Goal: Book appointment/travel/reservation

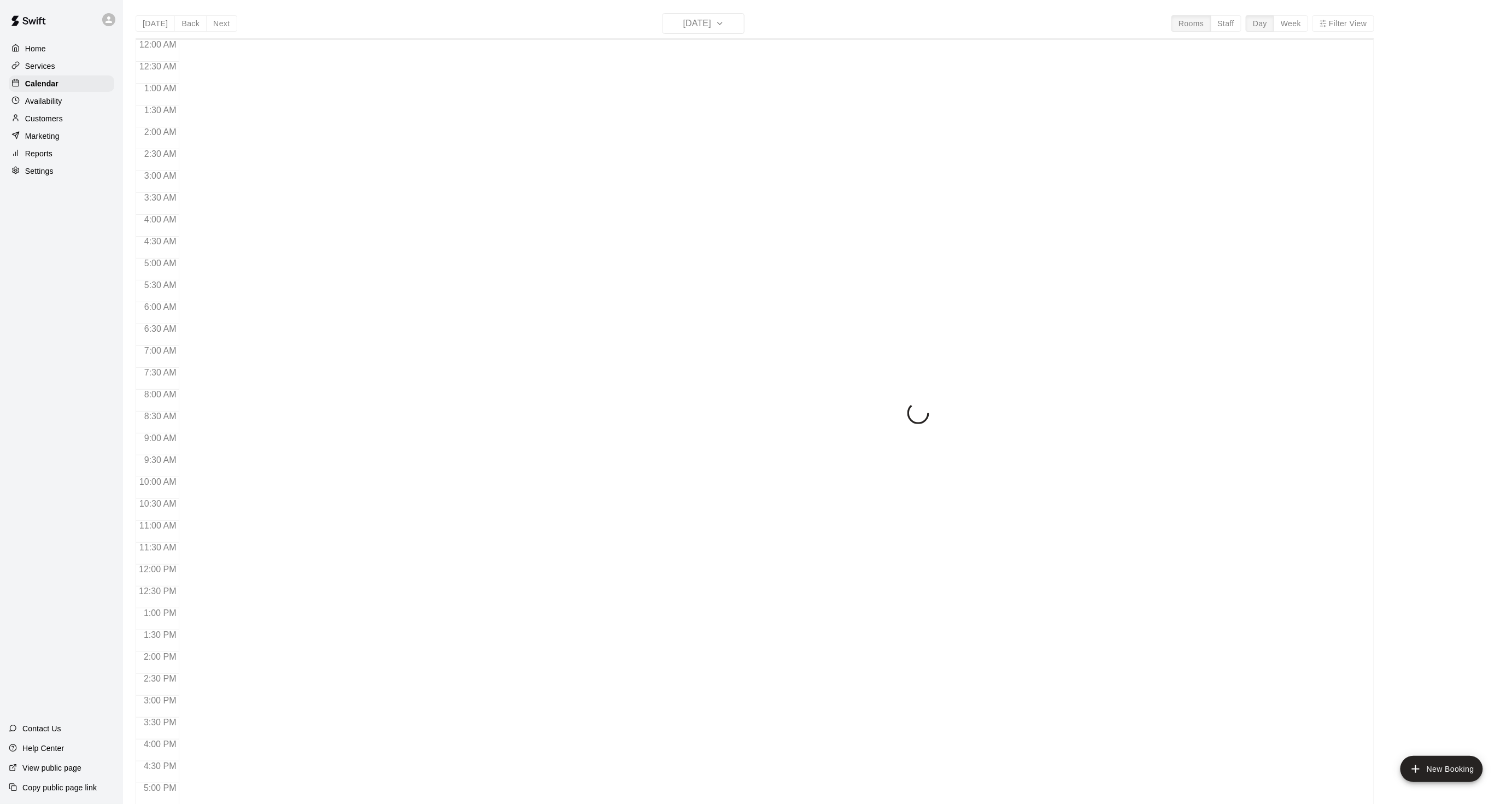
scroll to position [272, 0]
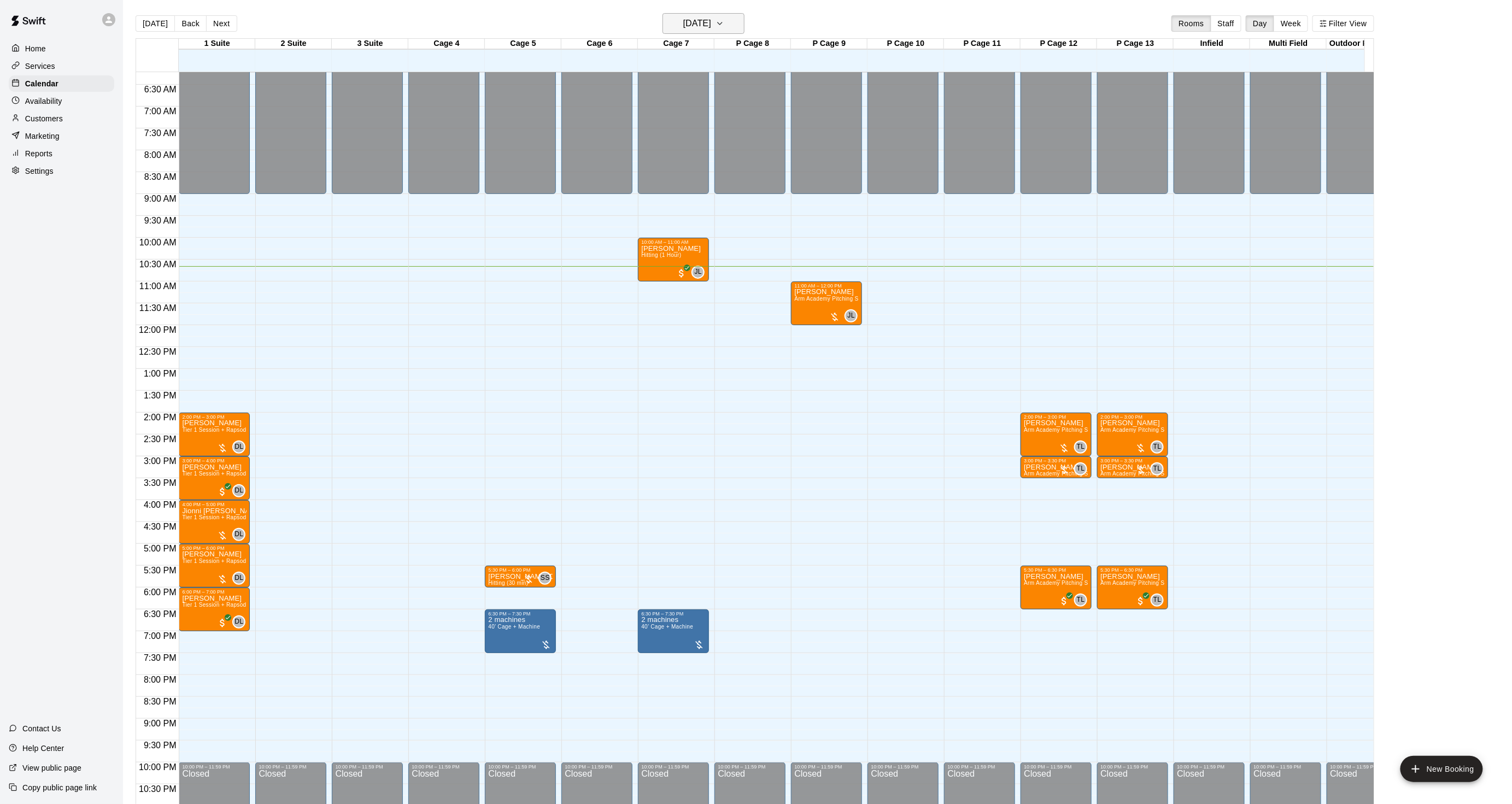
click at [683, 20] on h6 "[DATE]" at bounding box center [697, 23] width 28 height 16
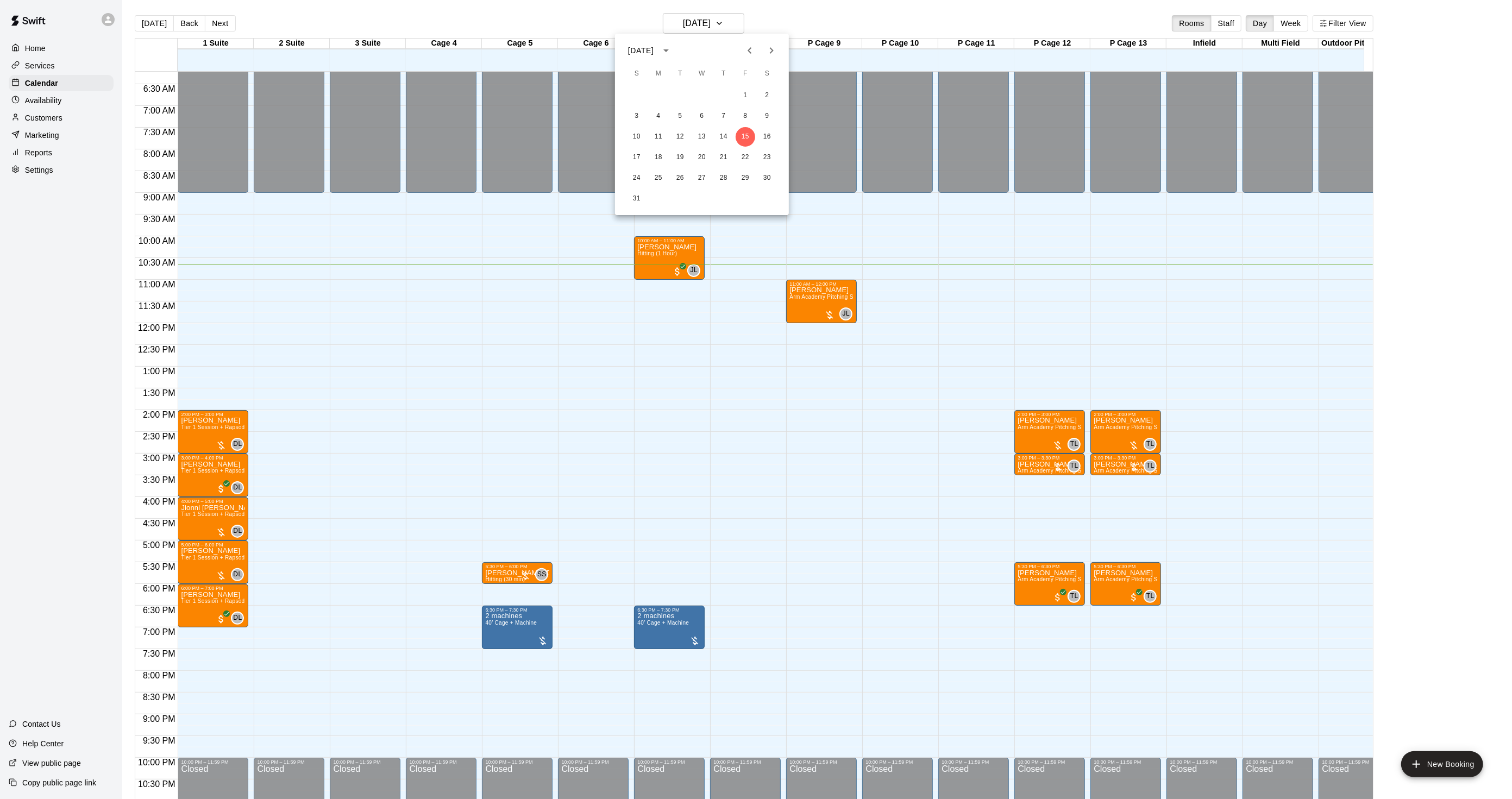
click at [767, 55] on icon "Next month" at bounding box center [771, 50] width 13 height 13
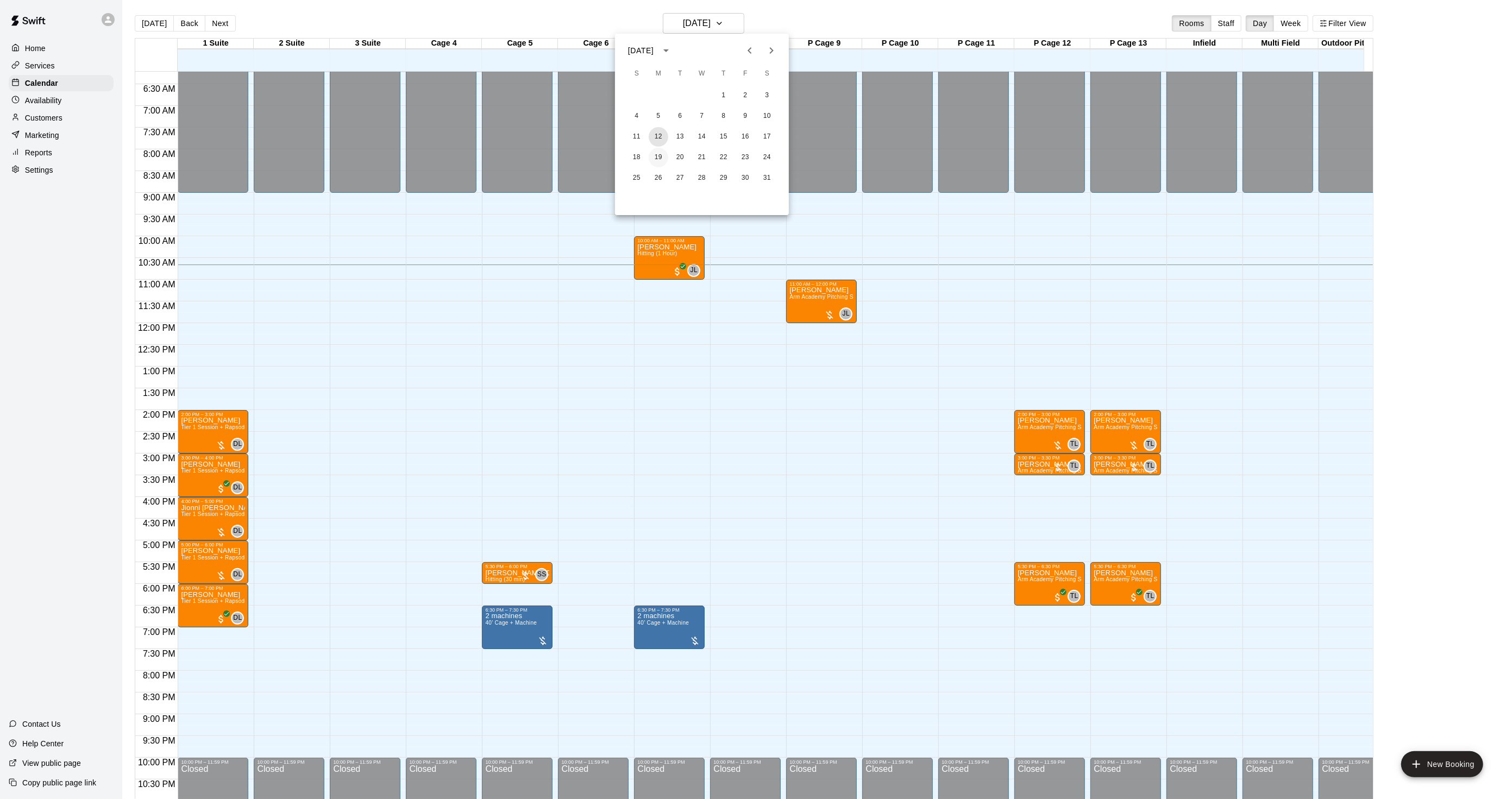
drag, startPoint x: 658, startPoint y: 138, endPoint x: 660, endPoint y: 153, distance: 15.1
click at [660, 153] on div "1 2 3 4 5 6 7 8 9 10 11 12 13 14 15 16 17 18 19 20 21 22 23 24 25 26 27 28 29 3…" at bounding box center [702, 137] width 174 height 104
click at [660, 153] on button "19" at bounding box center [659, 158] width 20 height 20
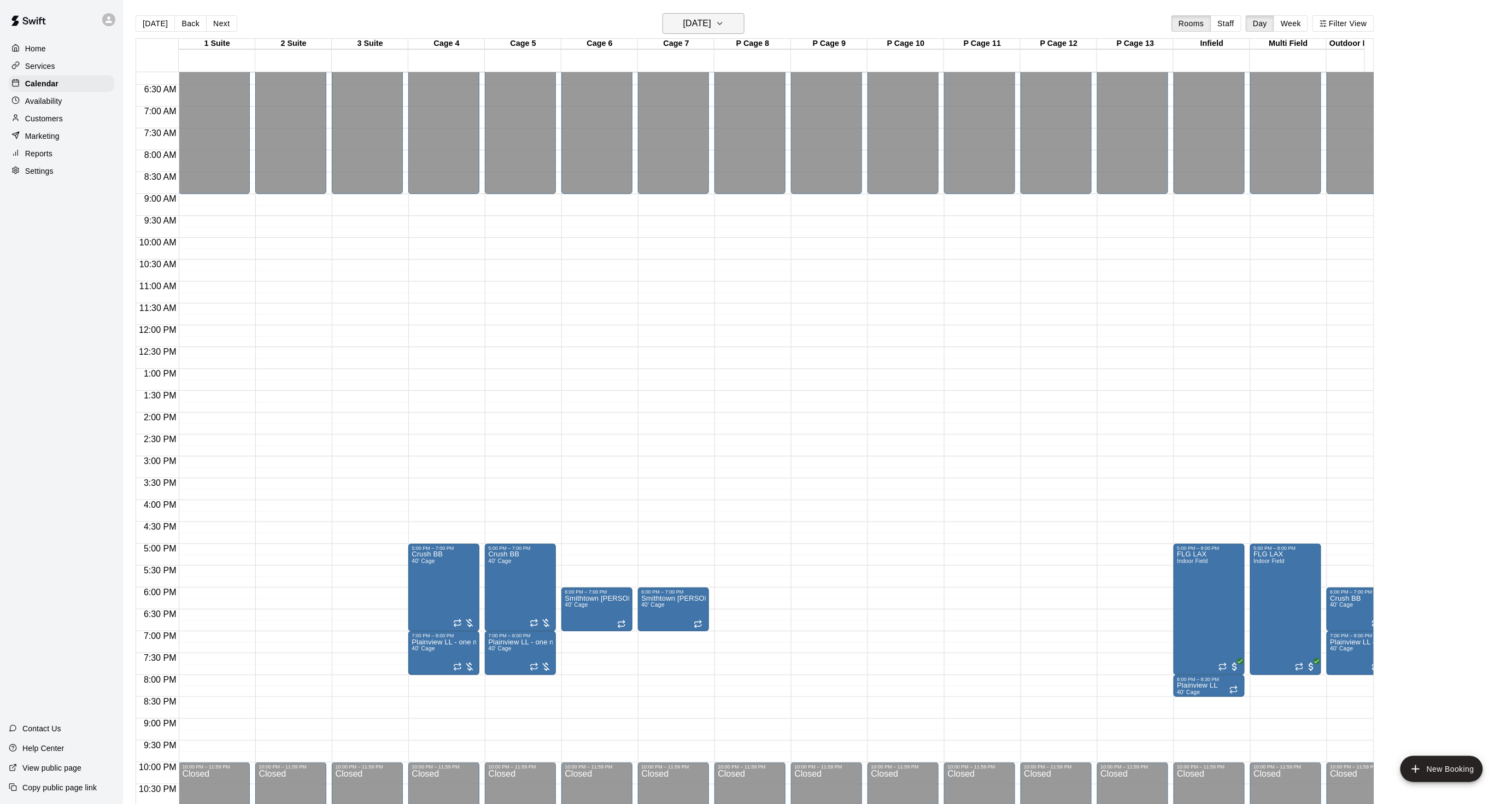
click at [713, 31] on button "[DATE]" at bounding box center [703, 23] width 82 height 20
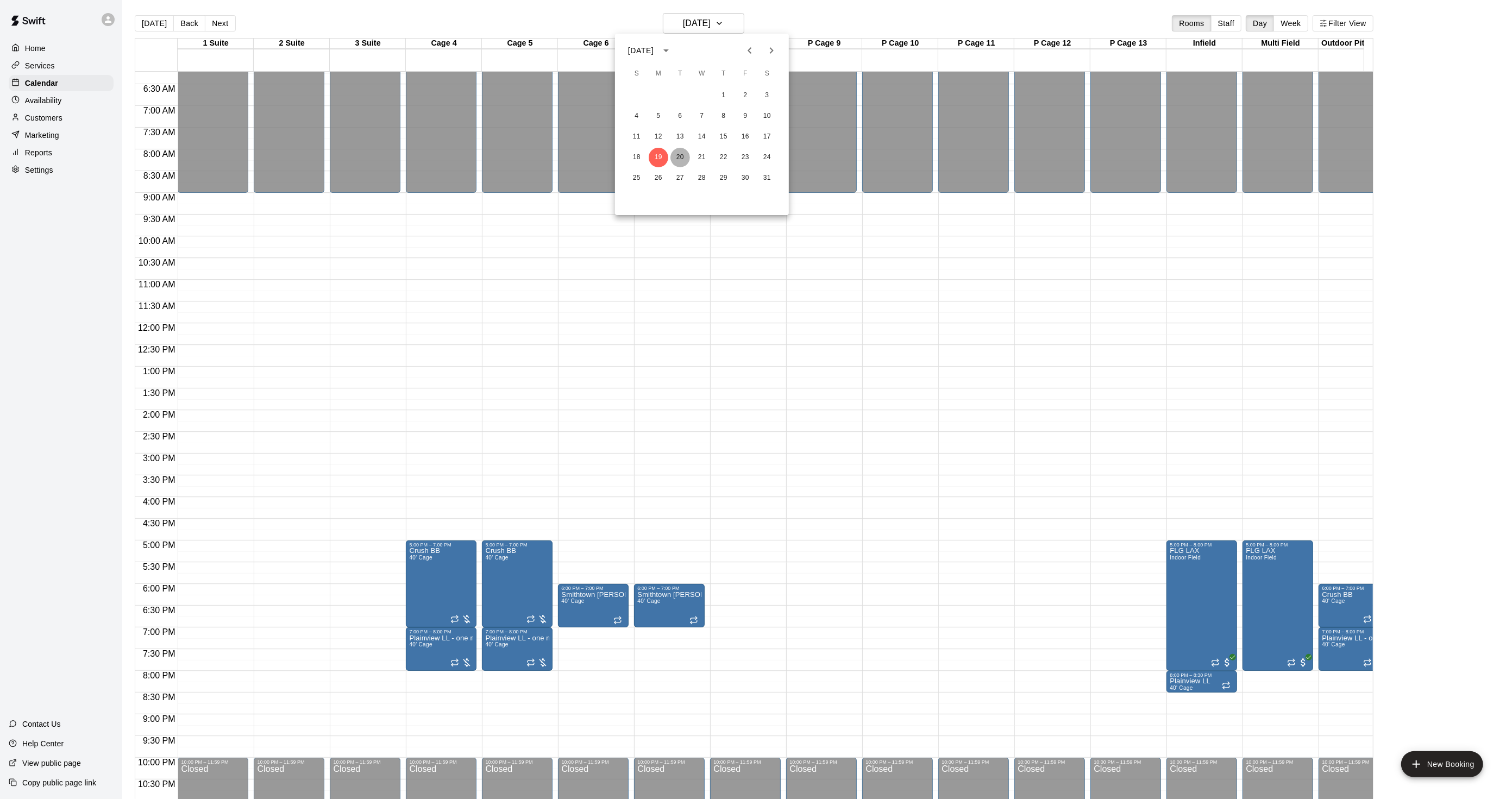
click at [678, 160] on button "20" at bounding box center [680, 158] width 20 height 20
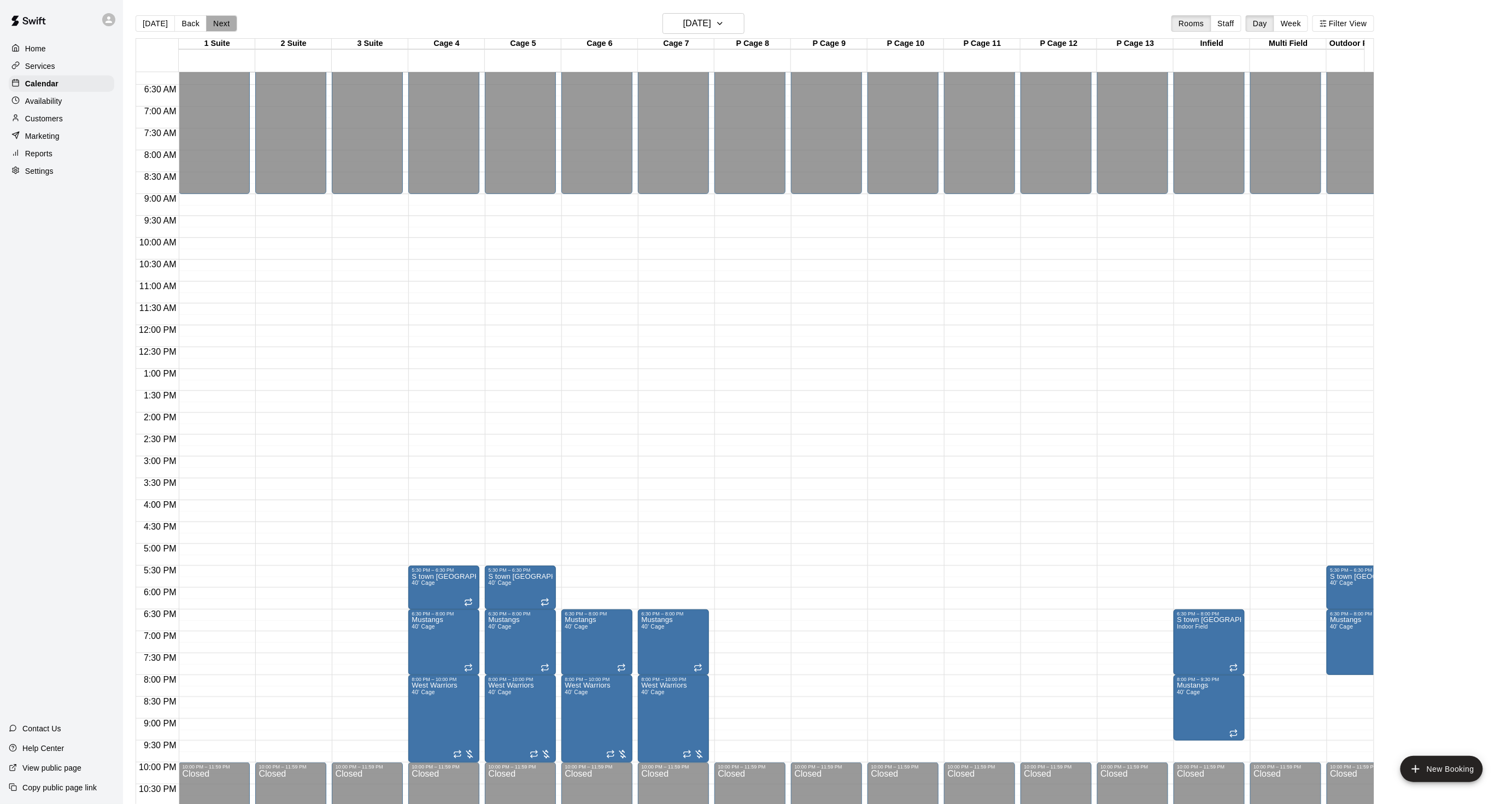
click at [227, 25] on button "Next" at bounding box center [221, 23] width 30 height 16
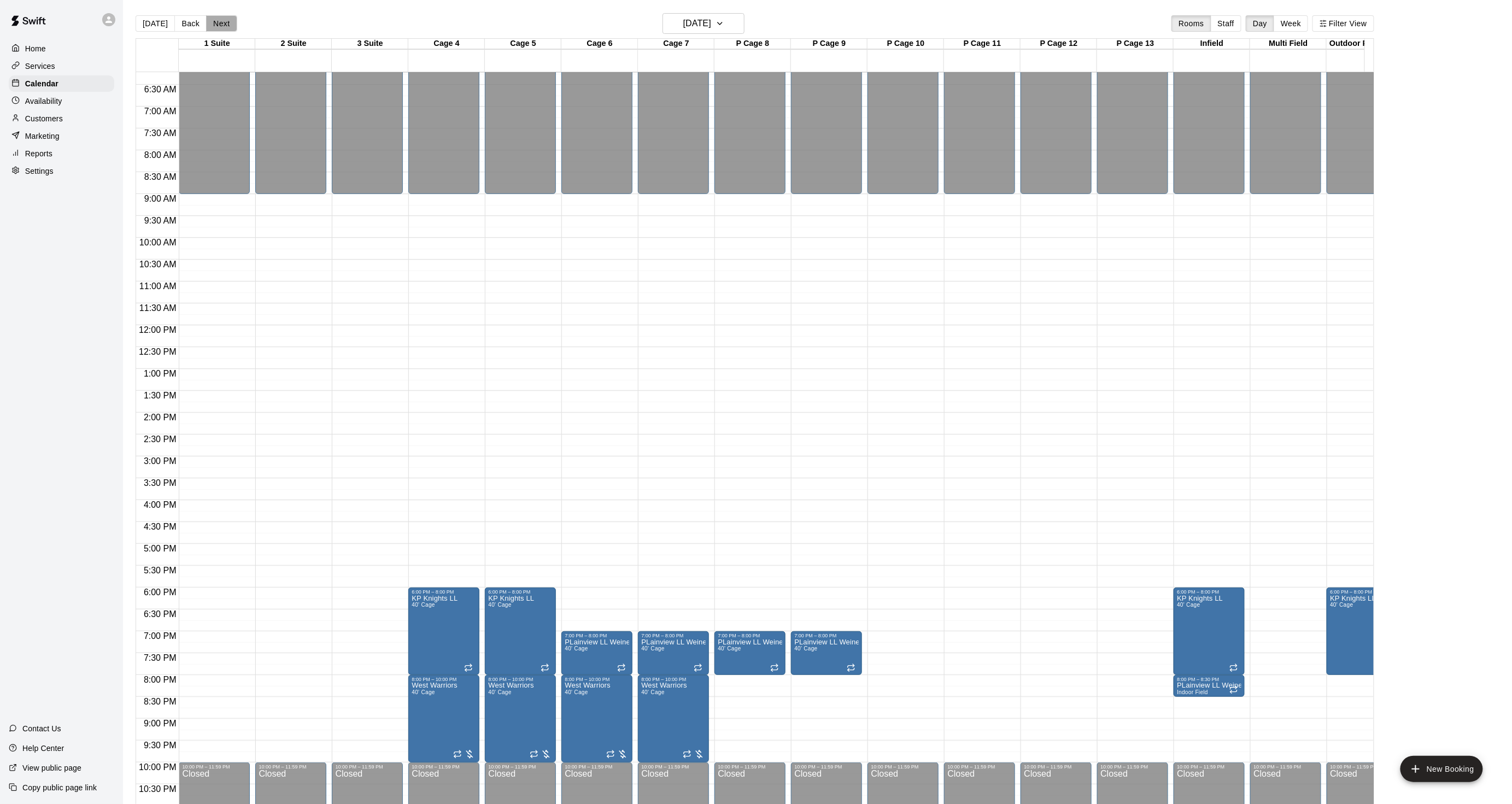
click at [222, 16] on button "Next" at bounding box center [221, 23] width 30 height 16
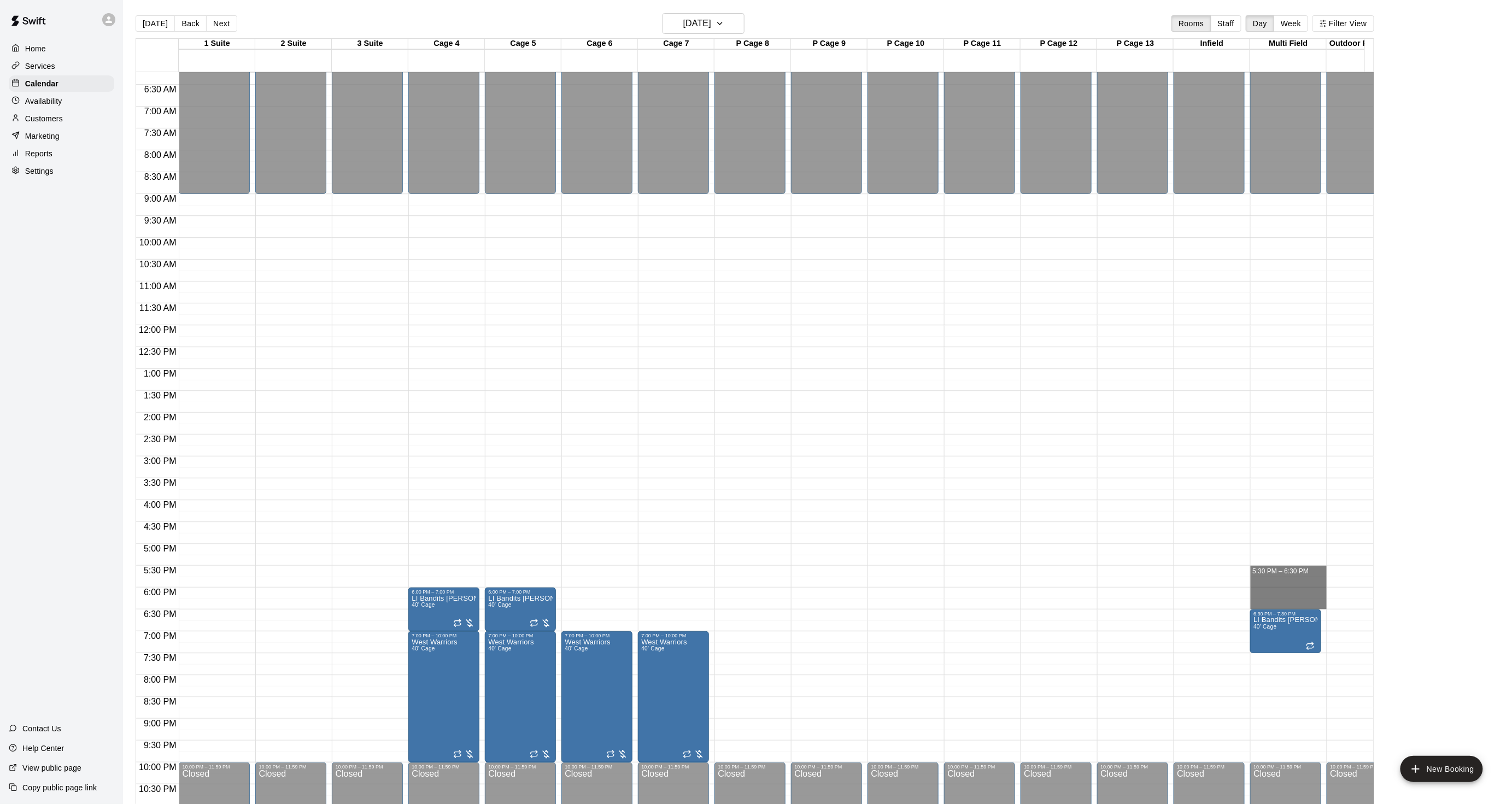
drag, startPoint x: 1266, startPoint y: 572, endPoint x: 1261, endPoint y: 601, distance: 29.4
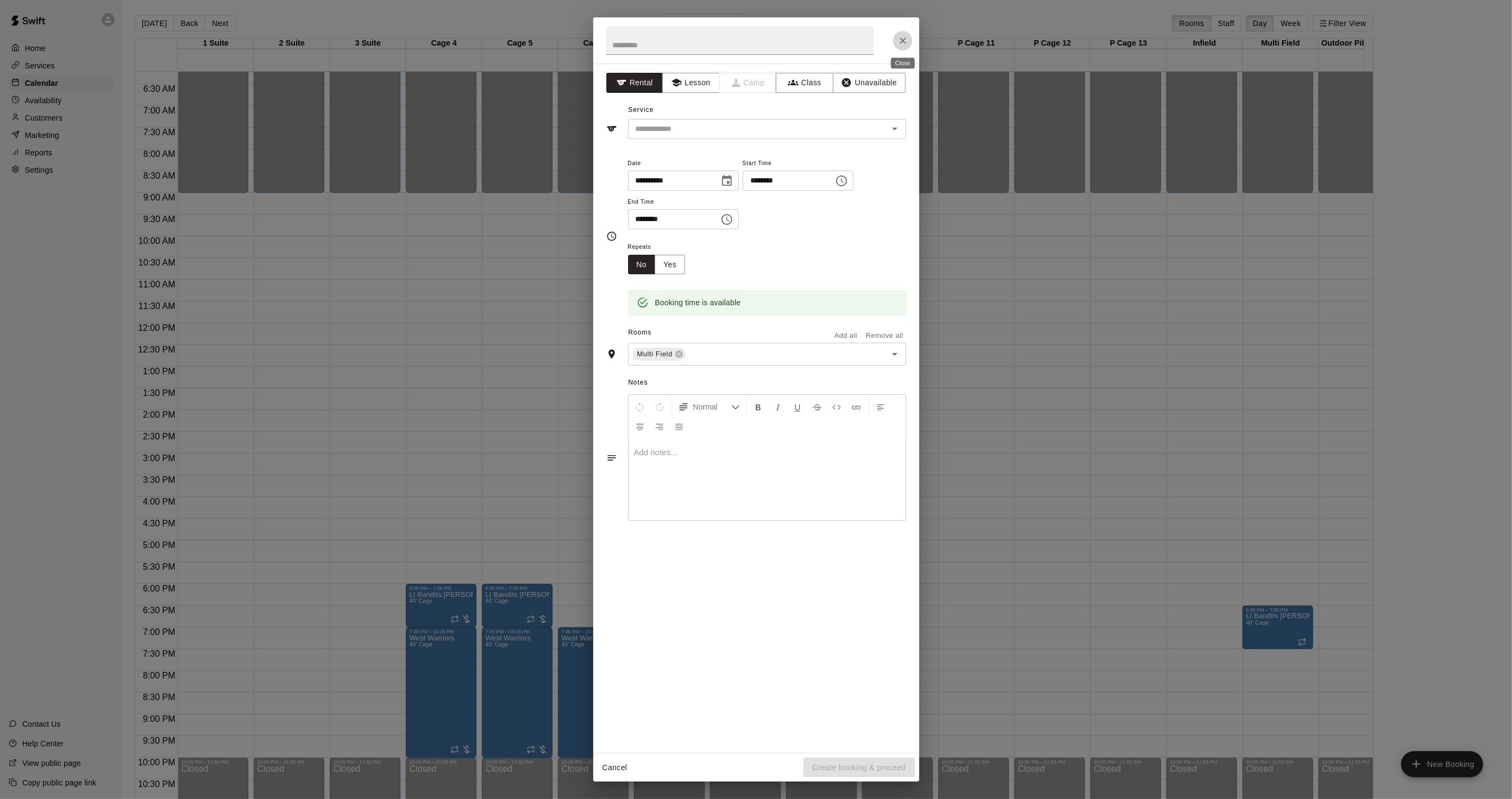
click at [898, 35] on icon "Close" at bounding box center [903, 40] width 11 height 11
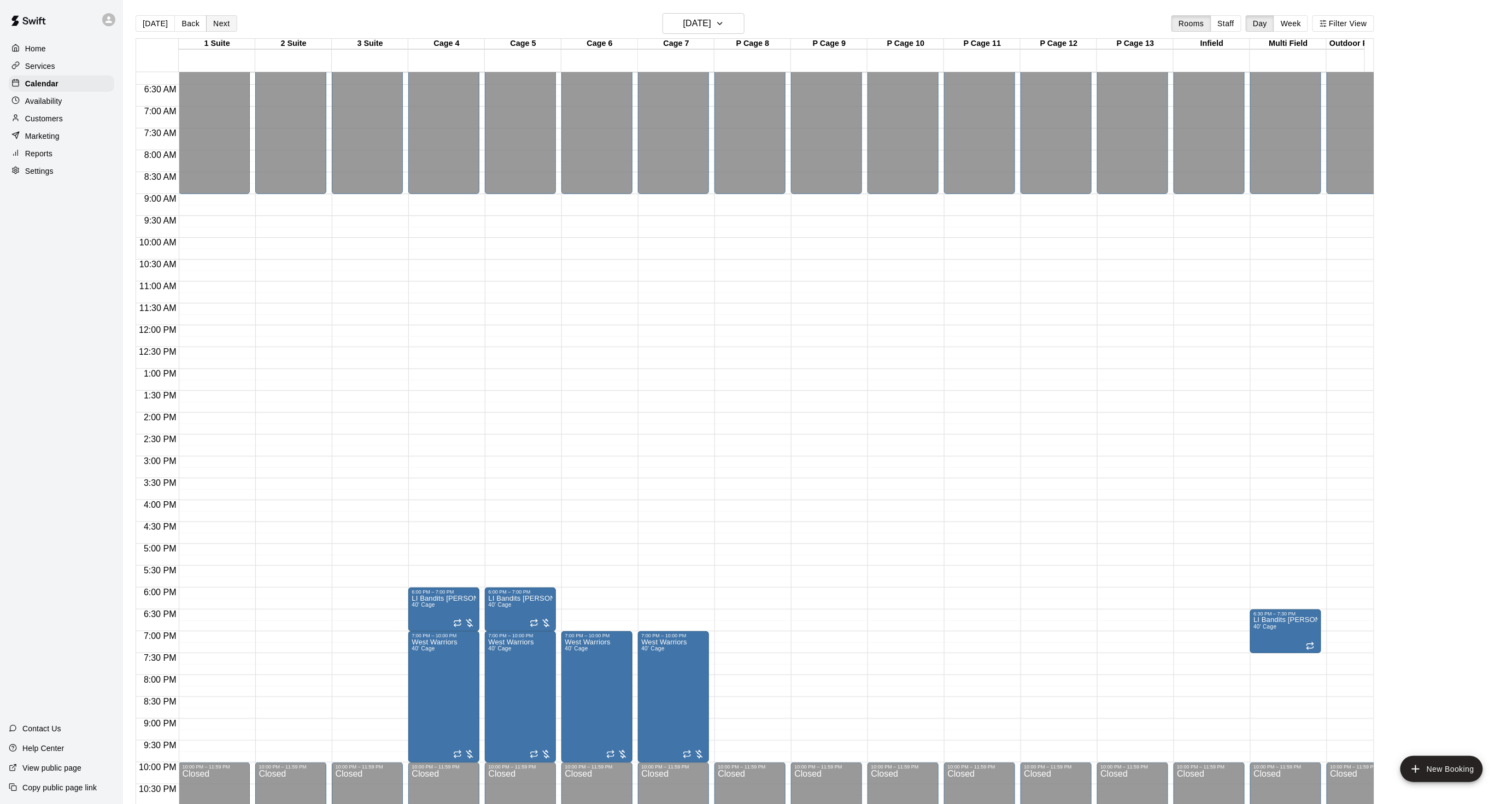
click at [228, 23] on button "Next" at bounding box center [221, 23] width 30 height 16
